Goal: Task Accomplishment & Management: Manage account settings

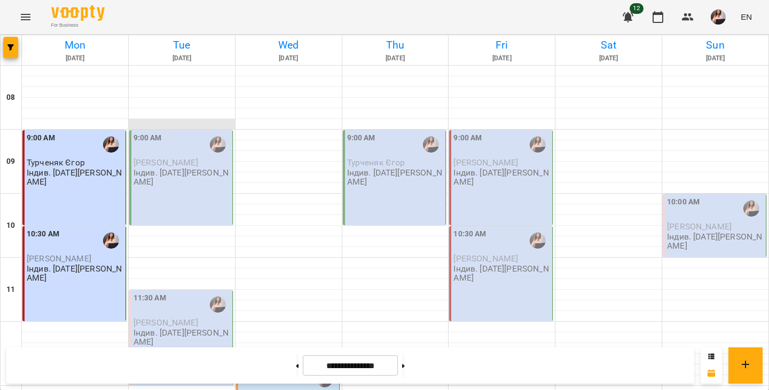
scroll to position [404, 0]
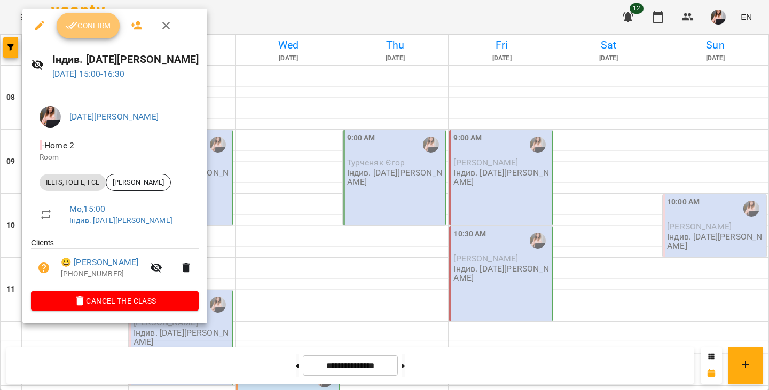
click at [97, 28] on span "Confirm" at bounding box center [88, 25] width 46 height 13
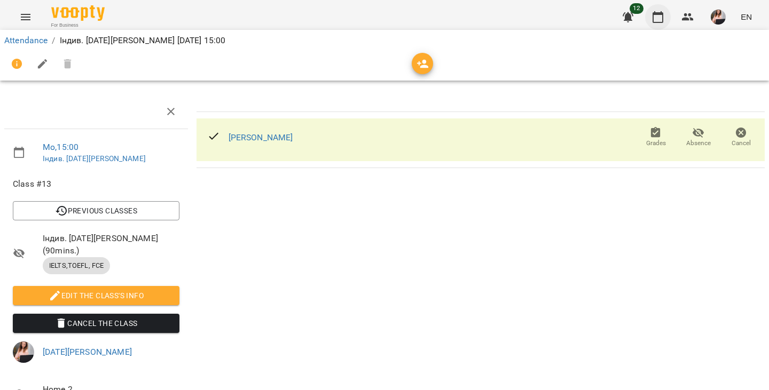
click at [653, 14] on icon "button" at bounding box center [657, 17] width 13 height 13
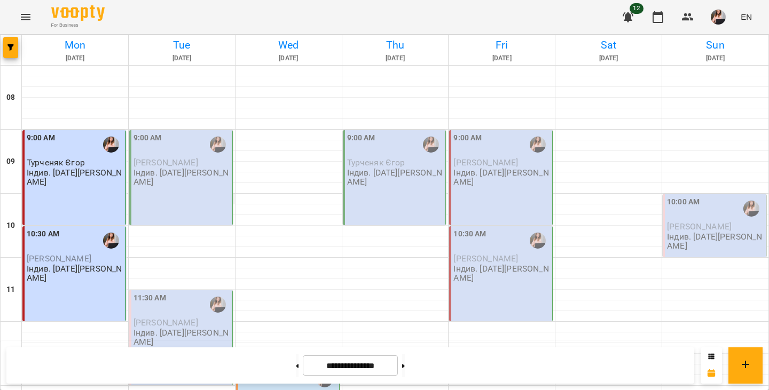
scroll to position [541, 0]
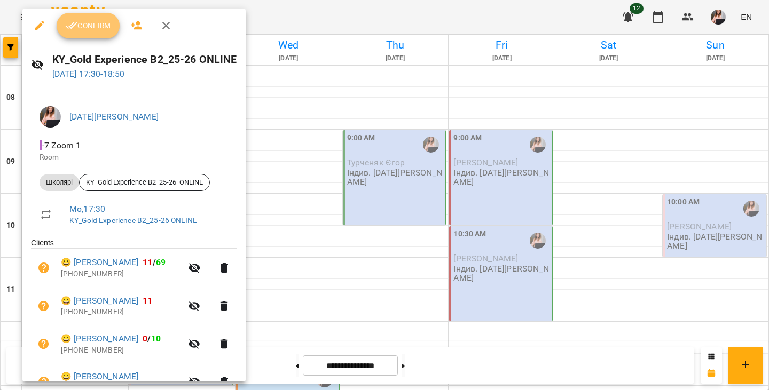
click at [81, 27] on span "Confirm" at bounding box center [88, 25] width 46 height 13
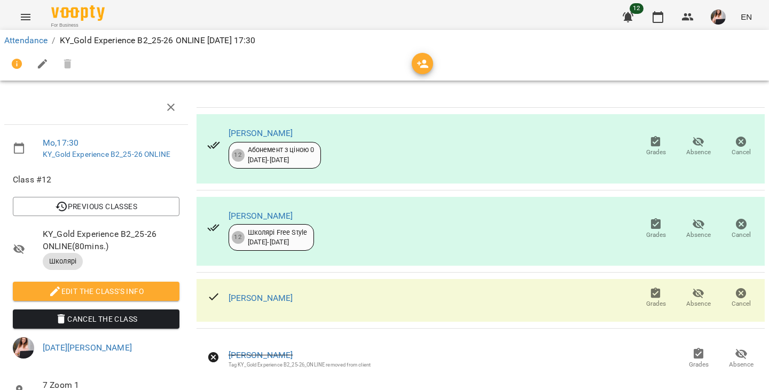
scroll to position [121, 0]
click at [656, 18] on icon "button" at bounding box center [657, 17] width 13 height 13
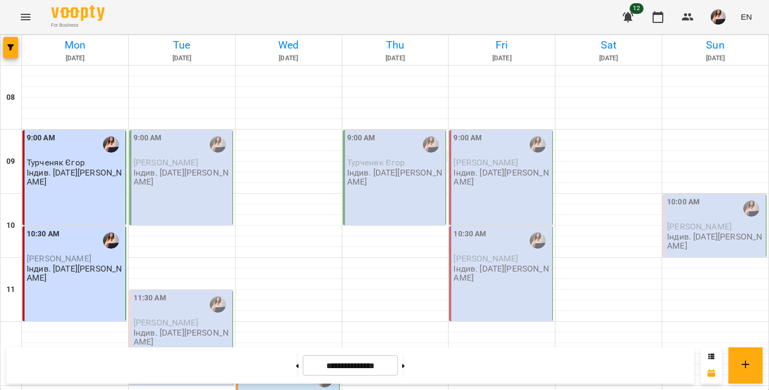
scroll to position [10, 0]
click at [172, 168] on p "Індив. [DATE][PERSON_NAME]" at bounding box center [181, 177] width 97 height 19
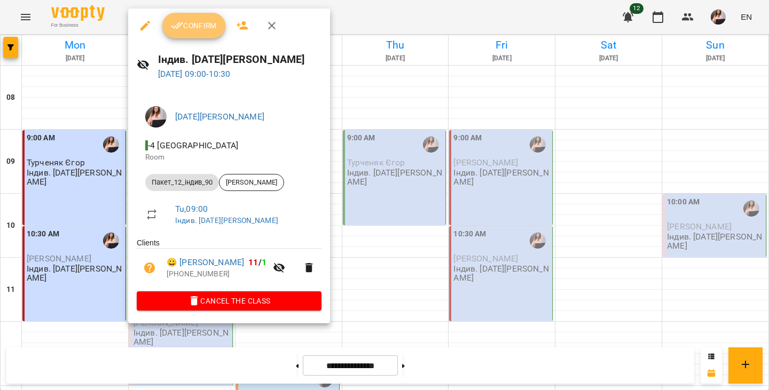
click at [204, 26] on span "Confirm" at bounding box center [194, 25] width 46 height 13
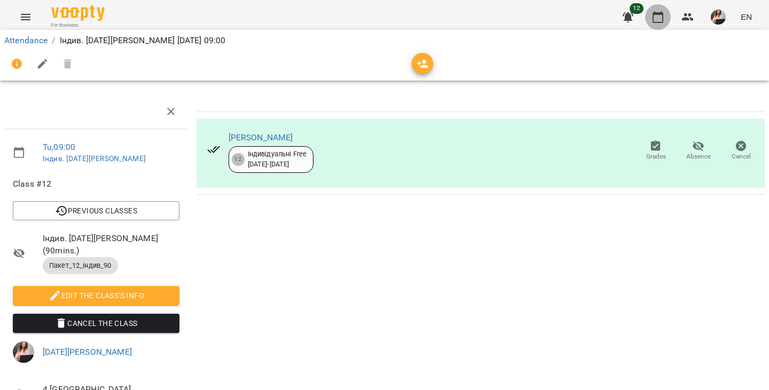
click at [657, 19] on icon "button" at bounding box center [657, 17] width 13 height 13
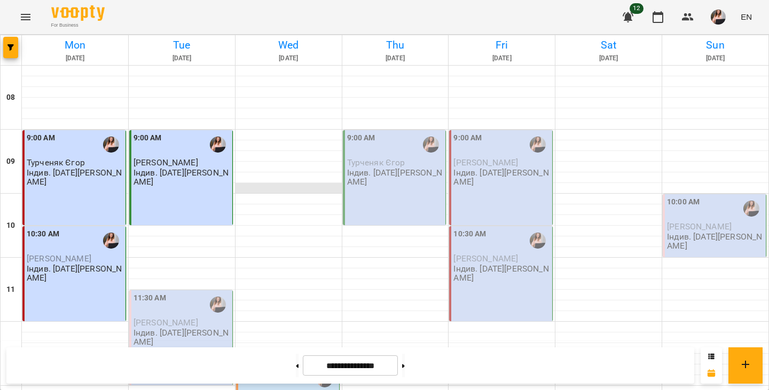
scroll to position [155, 0]
click at [196, 290] on div "11:30 AM [PERSON_NAME]. [DATE][PERSON_NAME]" at bounding box center [181, 337] width 104 height 95
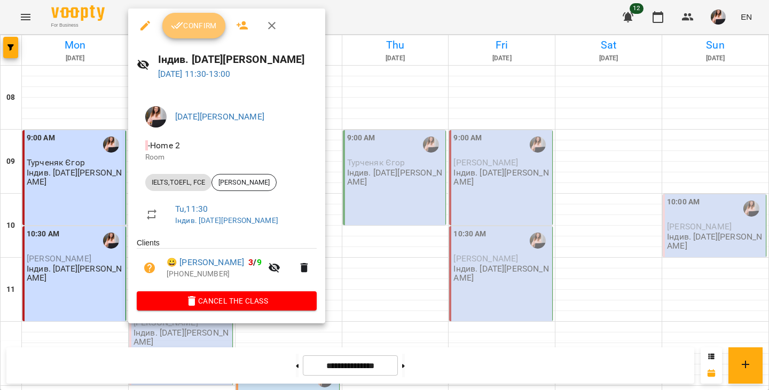
click at [192, 27] on span "Confirm" at bounding box center [194, 25] width 46 height 13
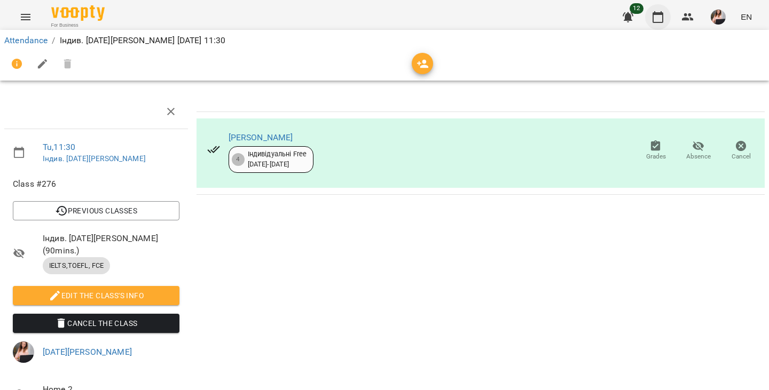
click at [661, 18] on icon "button" at bounding box center [657, 17] width 13 height 13
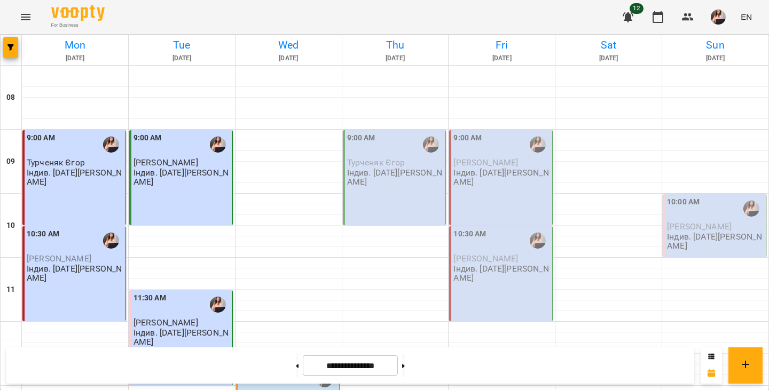
scroll to position [425, 0]
click at [724, 17] on img "button" at bounding box center [717, 17] width 15 height 15
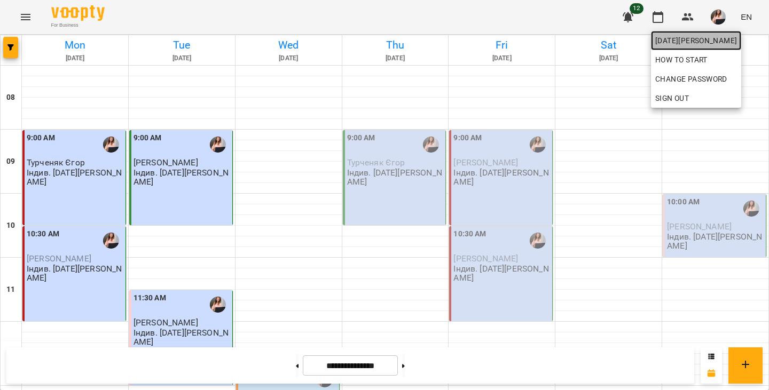
click at [717, 37] on span "[DATE][PERSON_NAME]" at bounding box center [696, 40] width 82 height 13
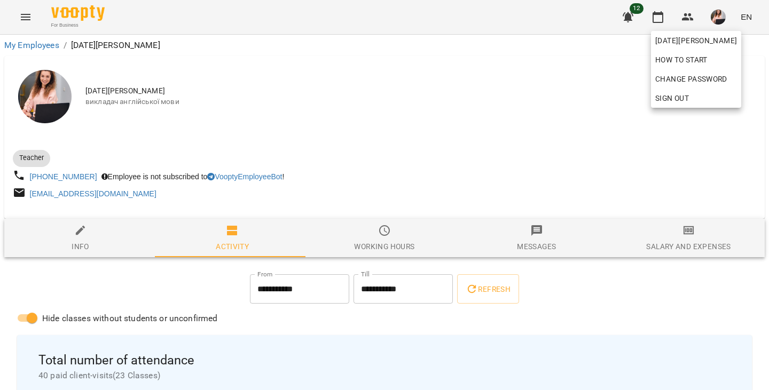
click at [677, 235] on div at bounding box center [384, 195] width 769 height 390
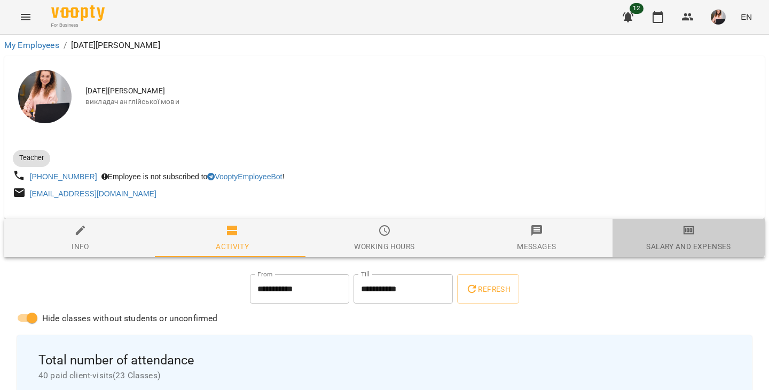
click at [683, 235] on icon "button" at bounding box center [688, 230] width 11 height 9
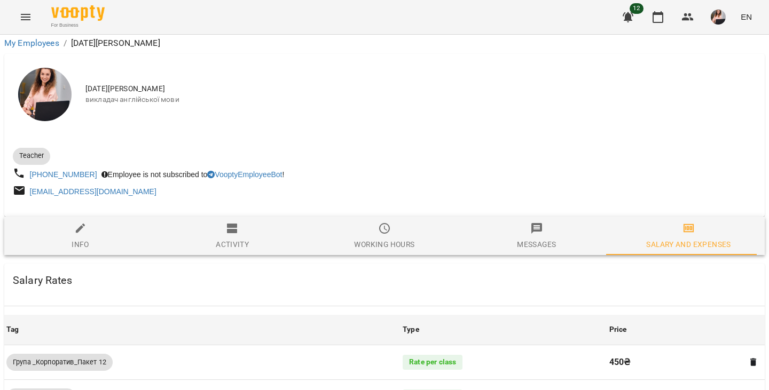
scroll to position [793, 0]
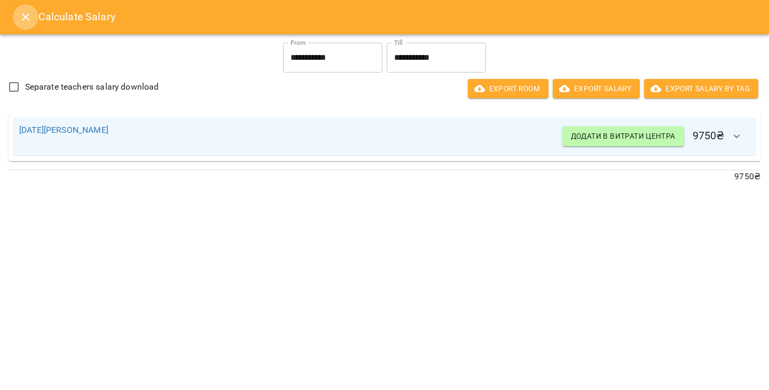
click at [25, 19] on icon "Close" at bounding box center [25, 17] width 13 height 13
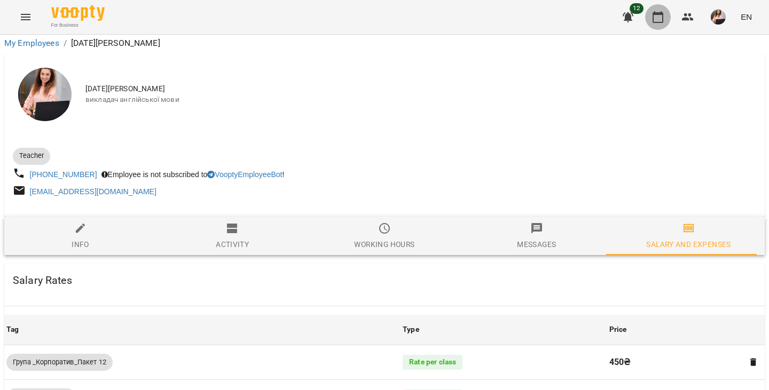
click at [664, 22] on icon "button" at bounding box center [657, 17] width 13 height 13
